Goal: Information Seeking & Learning: Learn about a topic

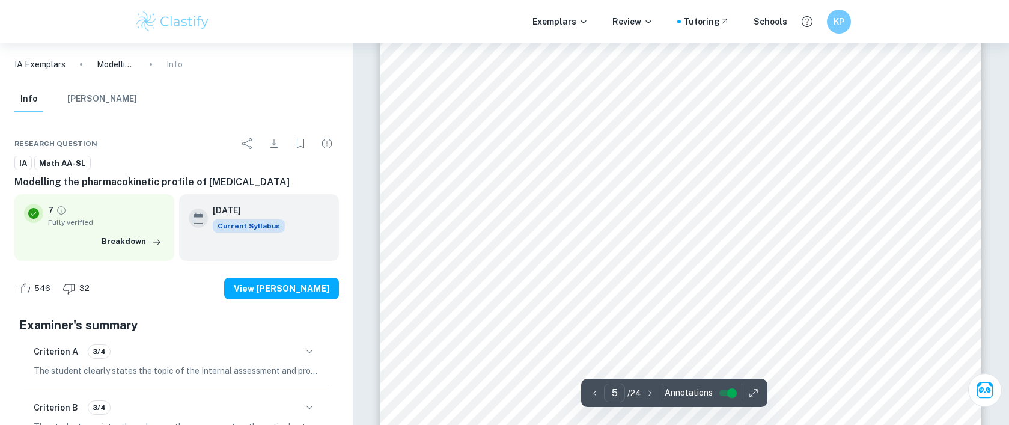
scroll to position [3879, 0]
type input "6"
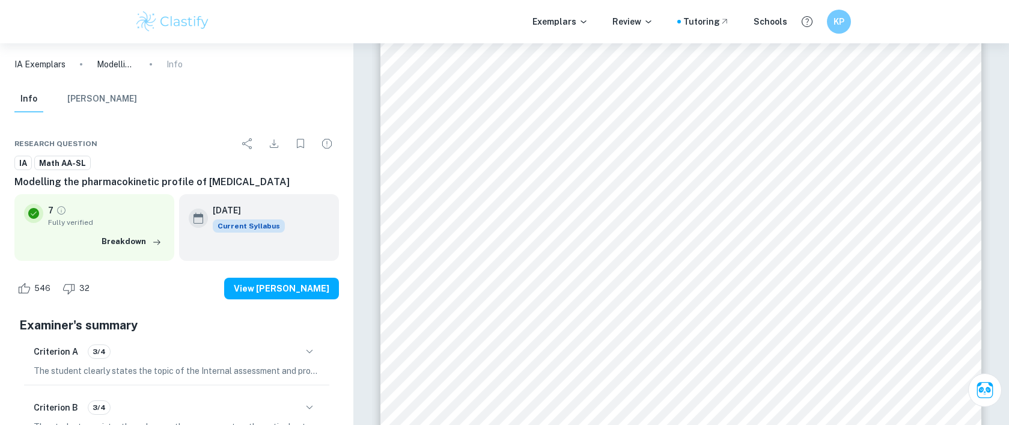
click at [65, 26] on div "Exemplars Review Tutoring Schools KP" at bounding box center [504, 21] width 1009 height 43
click at [151, 26] on img at bounding box center [173, 22] width 76 height 24
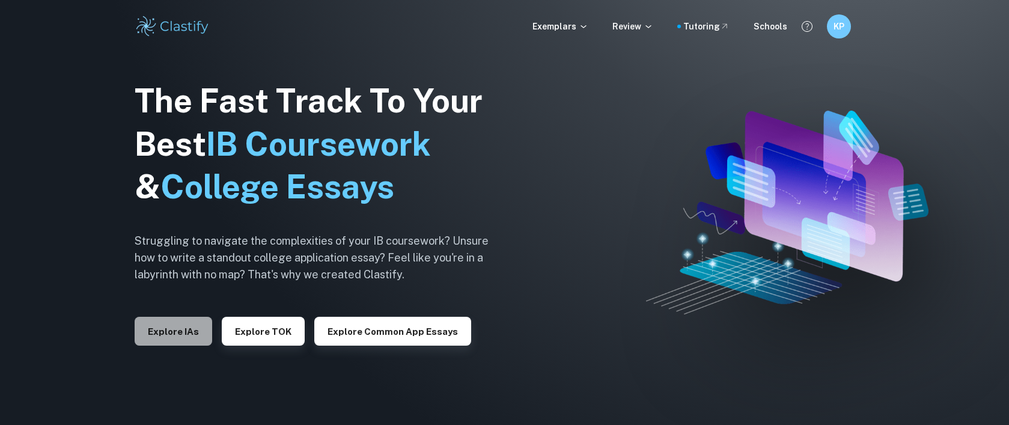
click at [187, 336] on button "Explore IAs" at bounding box center [174, 331] width 78 height 29
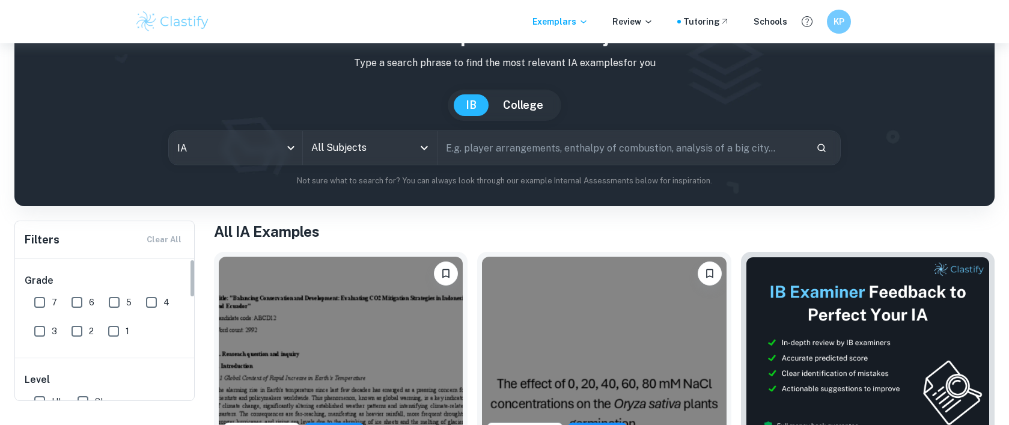
scroll to position [88, 0]
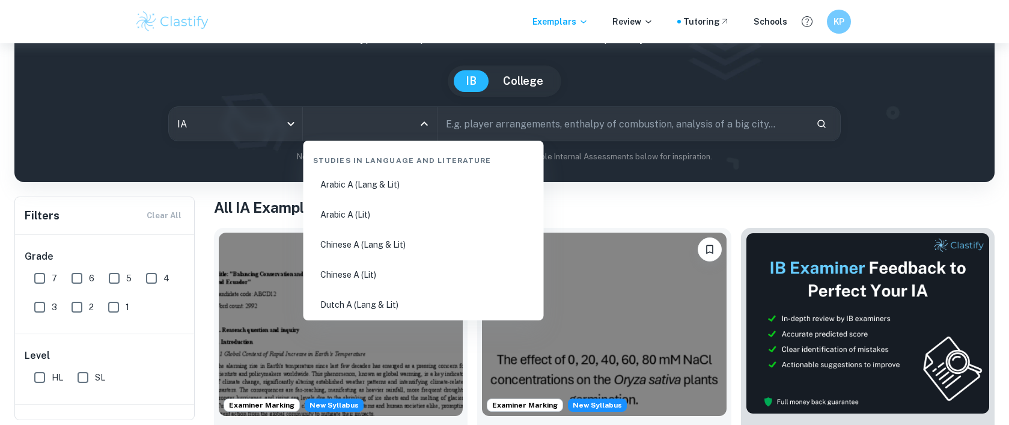
click at [371, 126] on input "All Subjects" at bounding box center [360, 123] width 105 height 23
type input "a"
type input "math"
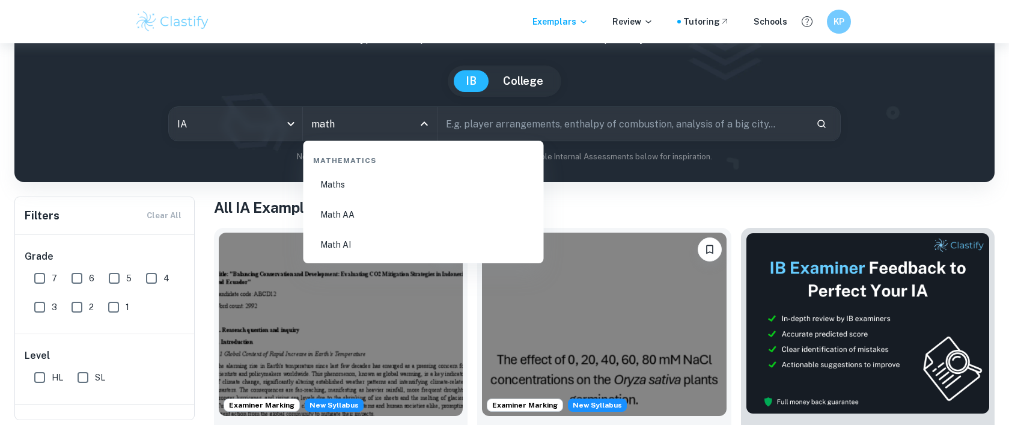
click at [315, 216] on li "Math AA" at bounding box center [423, 215] width 231 height 28
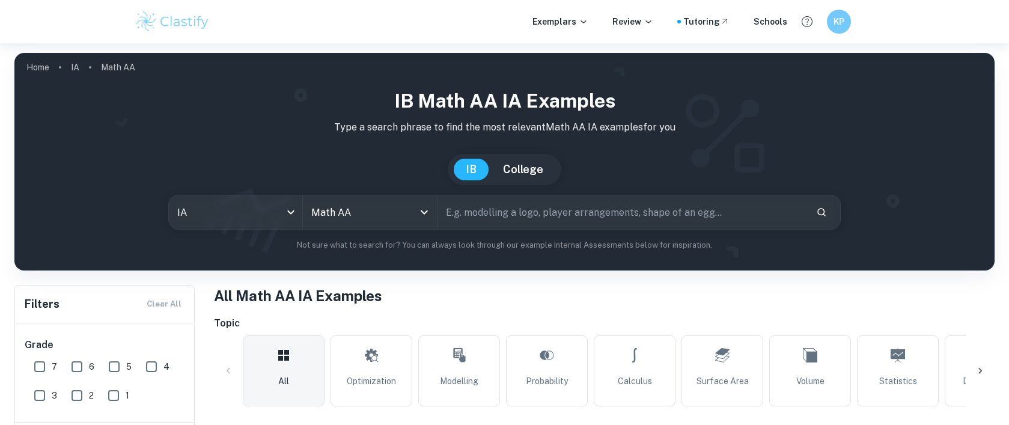
scroll to position [141, 0]
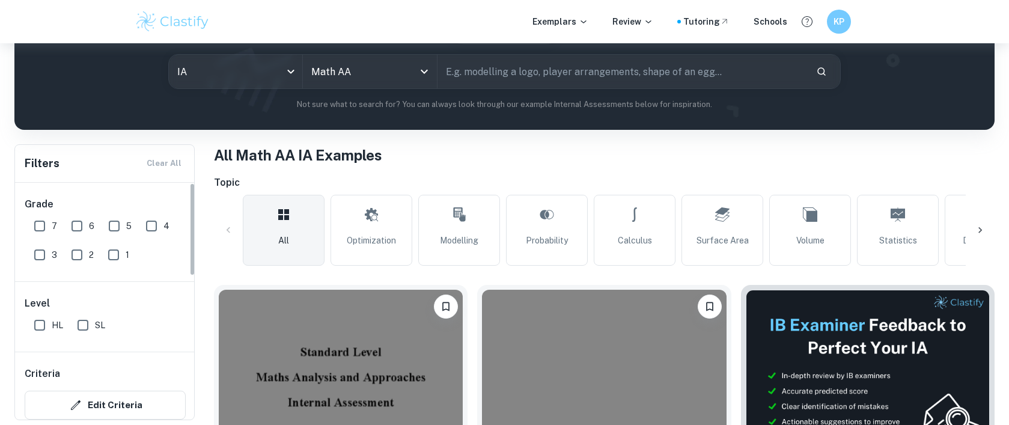
click at [38, 227] on input "7" at bounding box center [40, 226] width 24 height 24
checkbox input "true"
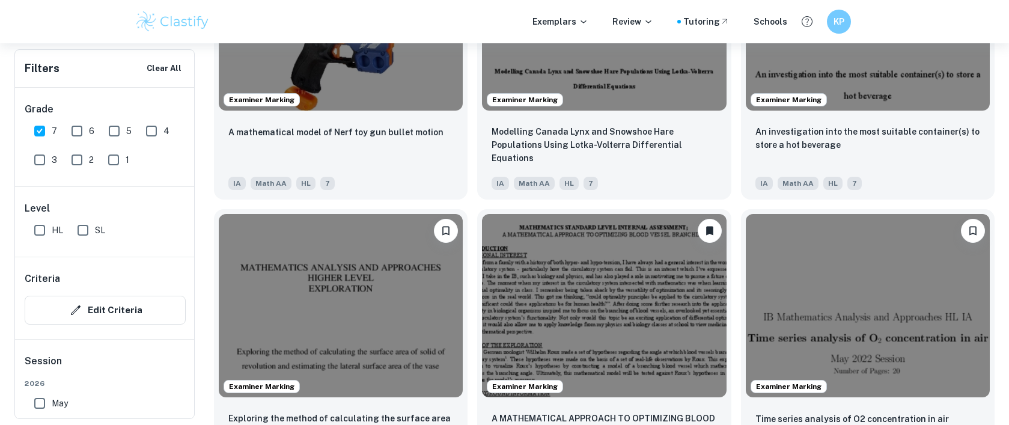
scroll to position [1404, 0]
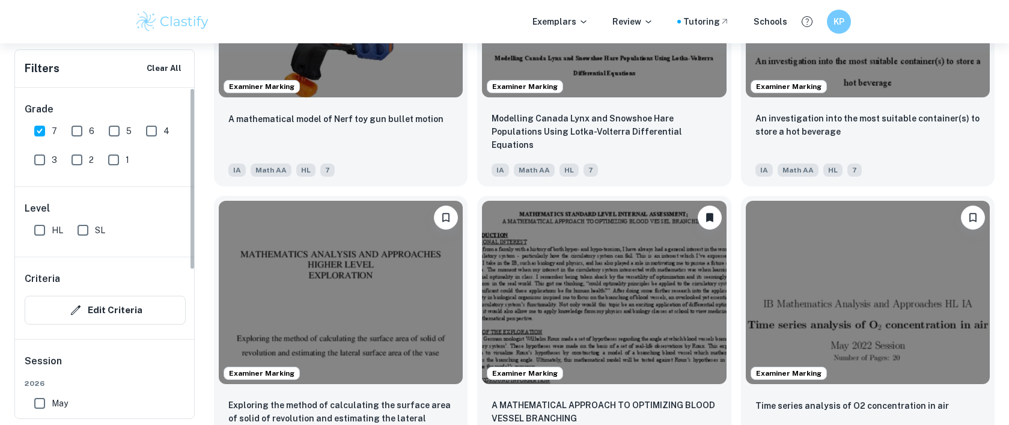
click at [49, 236] on input "HL" at bounding box center [40, 230] width 24 height 24
checkbox input "true"
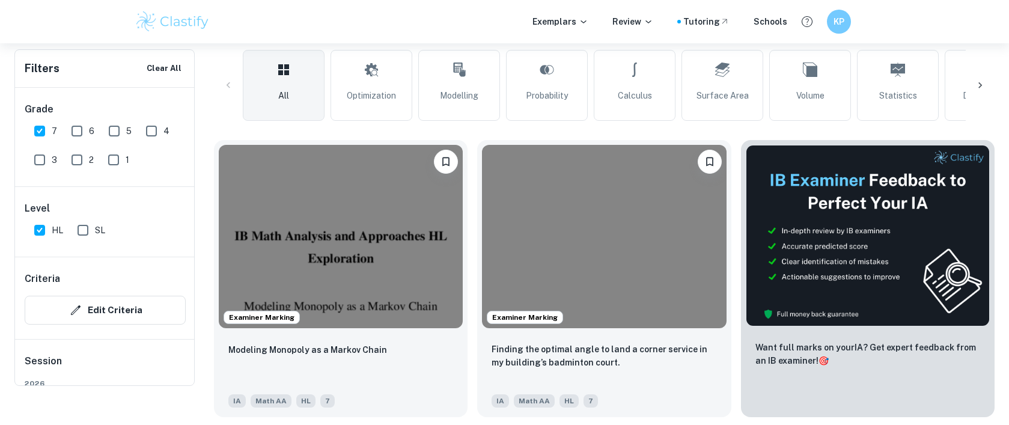
scroll to position [201, 0]
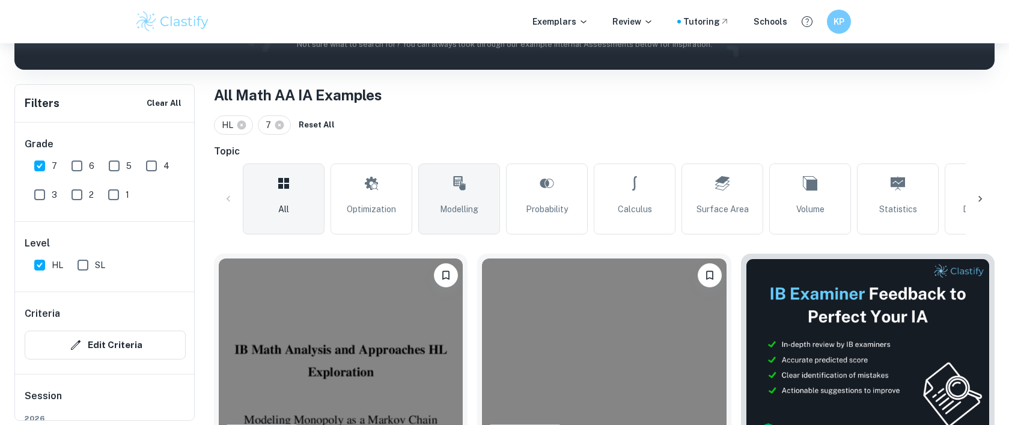
click at [451, 203] on span "Modelling" at bounding box center [459, 208] width 38 height 13
type input "Modelling"
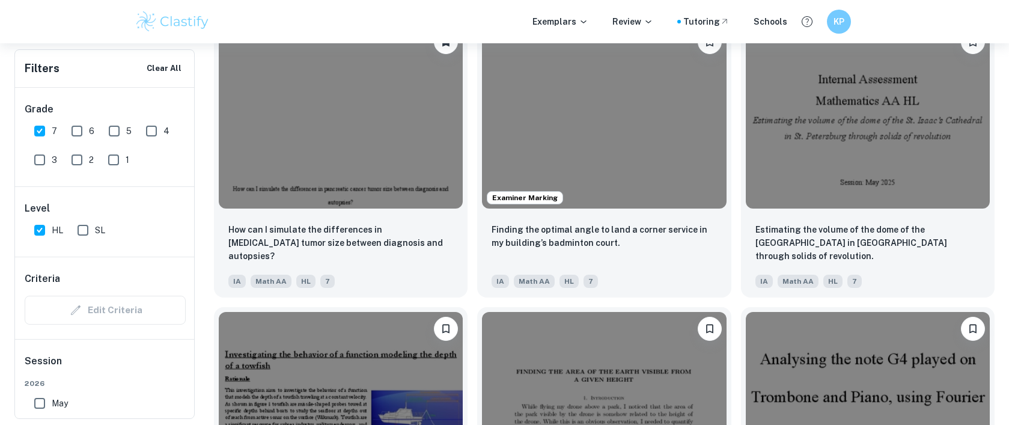
scroll to position [1553, 0]
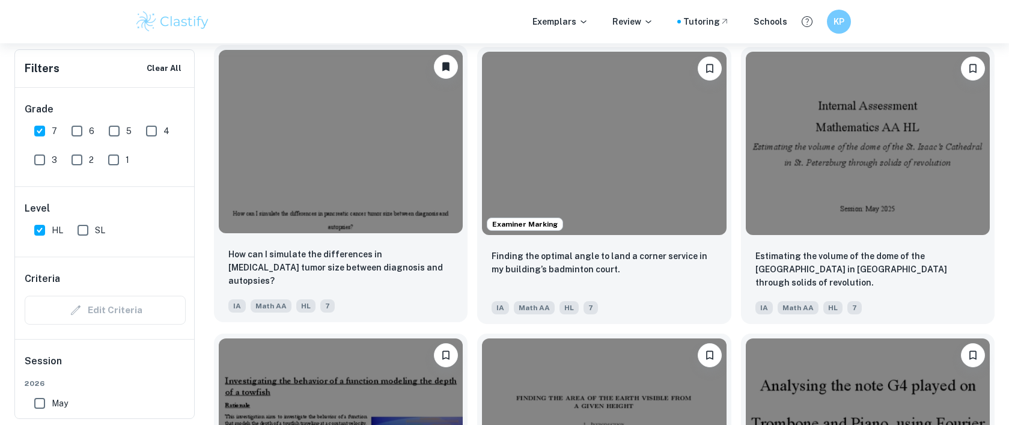
click at [367, 151] on img at bounding box center [341, 141] width 244 height 183
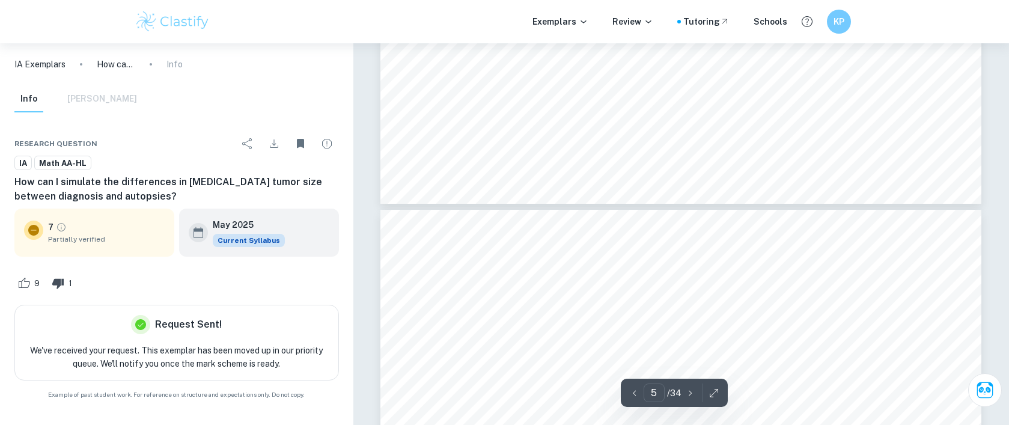
type input "6"
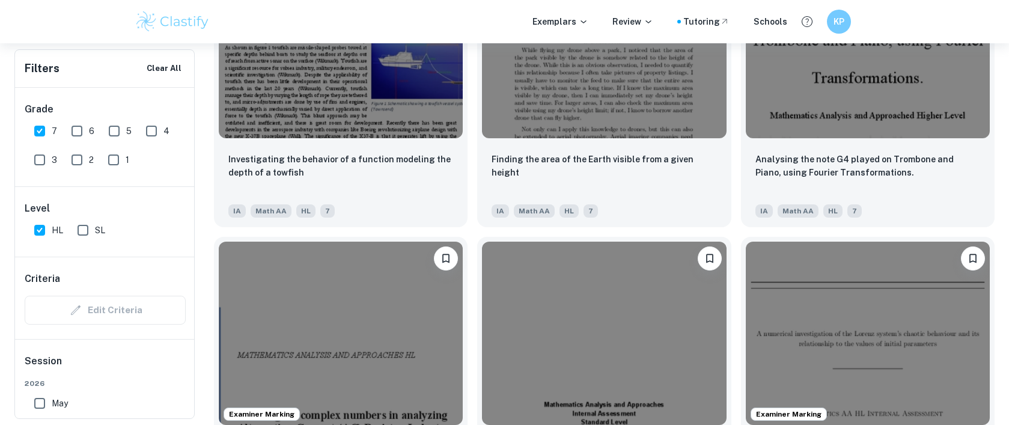
scroll to position [2095, 0]
